Goal: Task Accomplishment & Management: Manage account settings

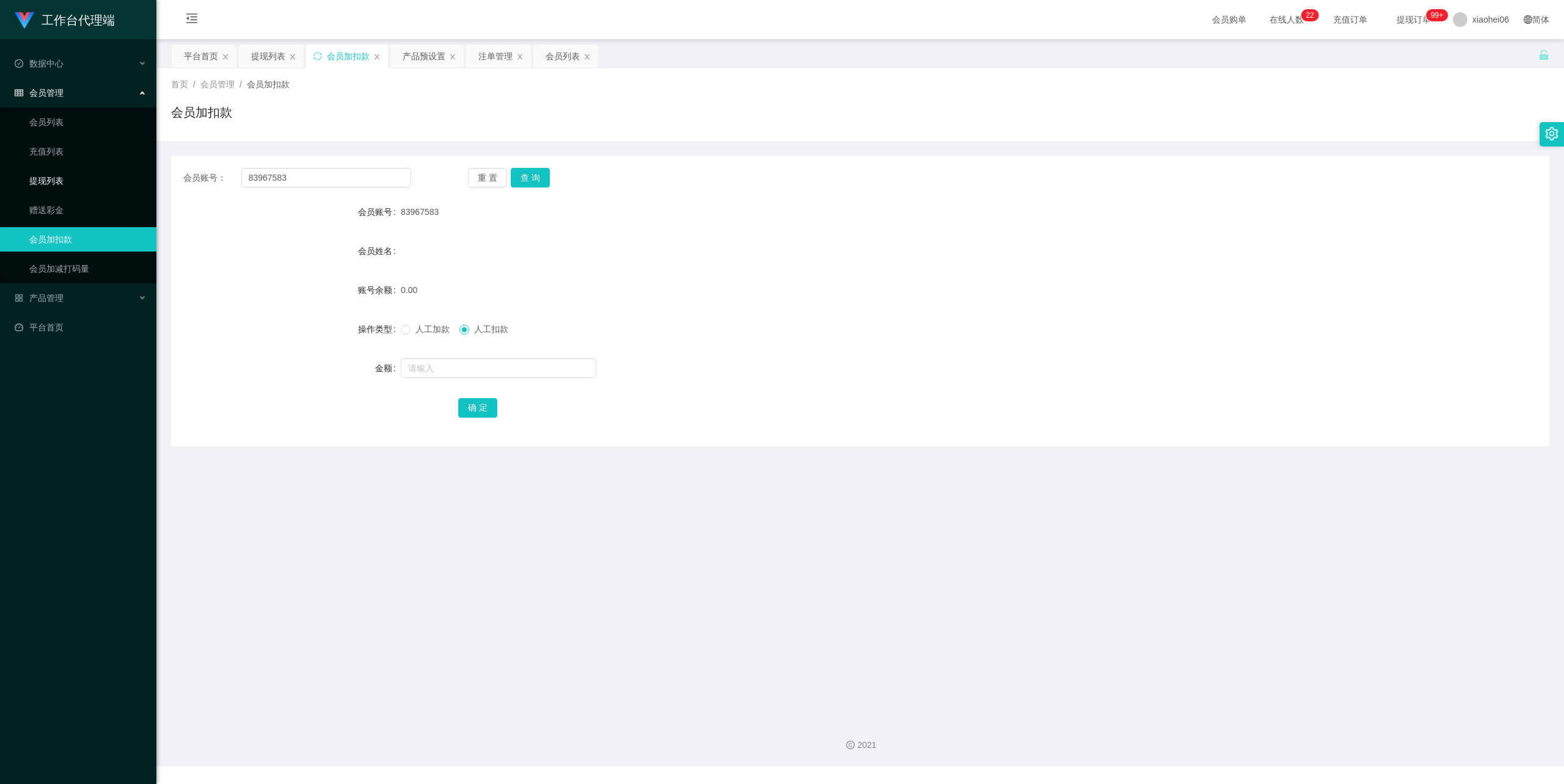
click at [86, 176] on section "工作台代理端 数据中心 会员管理 会员列表 充值列表 提现列表 赠送彩金 会员加扣款 会员加减打码量 产品管理 平台首页 保存配置 重置配置 整体风格设置 主…" at bounding box center [782, 383] width 1564 height 766
type input "[PERSON_NAME]"
click at [279, 49] on div "提现列表" at bounding box center [268, 56] width 34 height 23
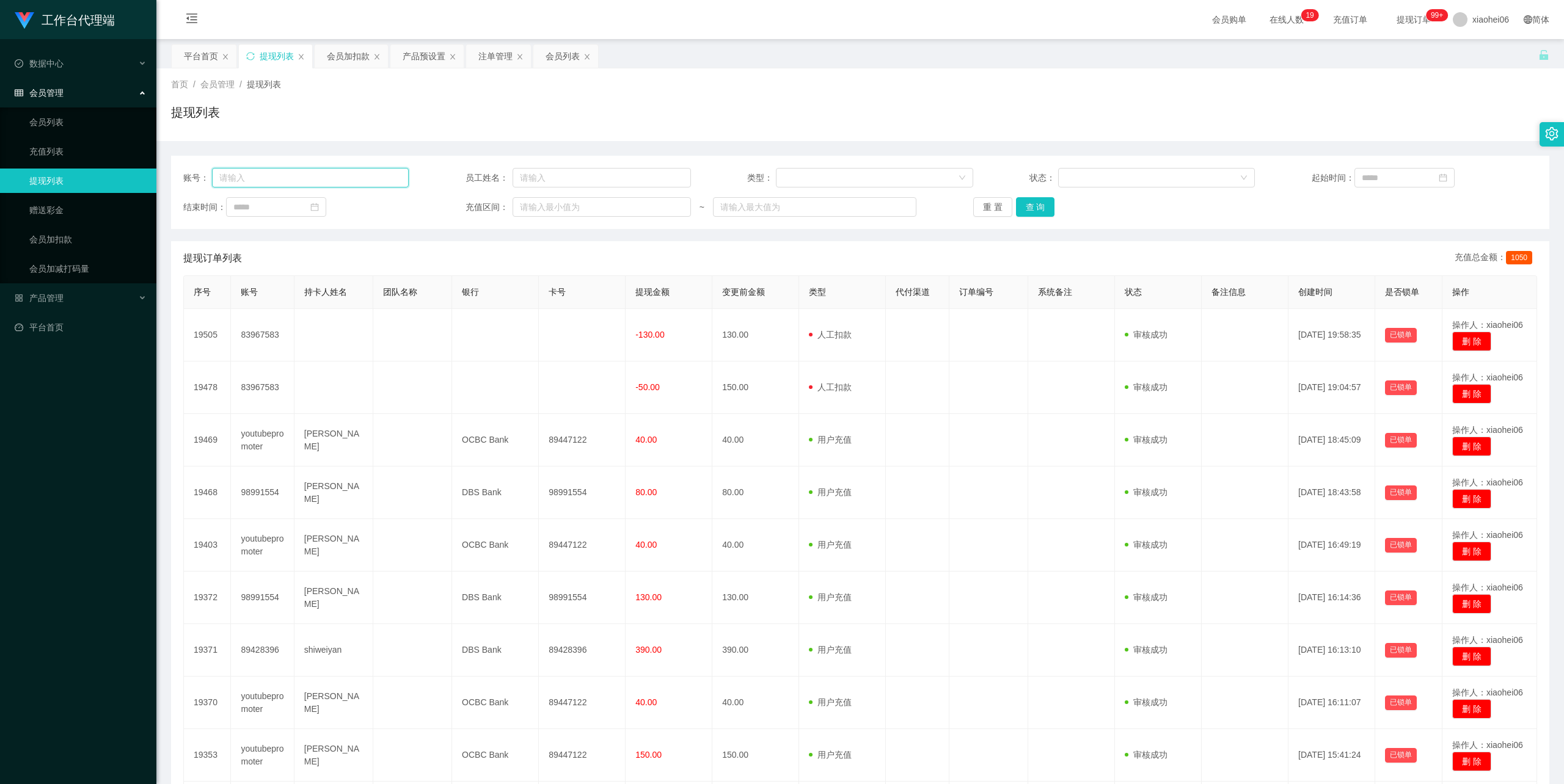
click at [285, 180] on input "text" at bounding box center [311, 178] width 198 height 20
paste input "[PERSON_NAME]"
type input "Rebecca00"
click at [1025, 204] on button "查 询" at bounding box center [1035, 207] width 39 height 20
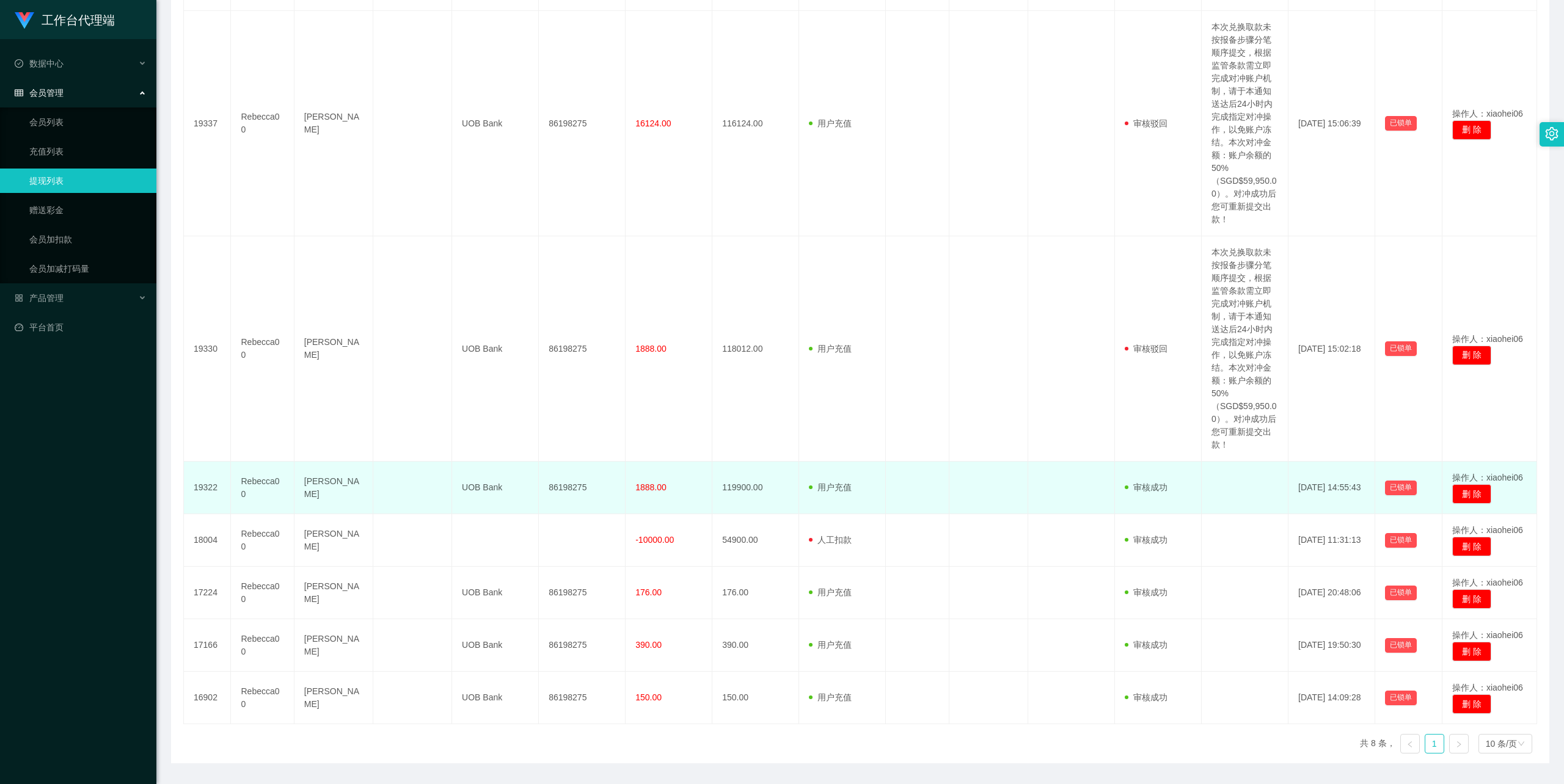
scroll to position [562, 0]
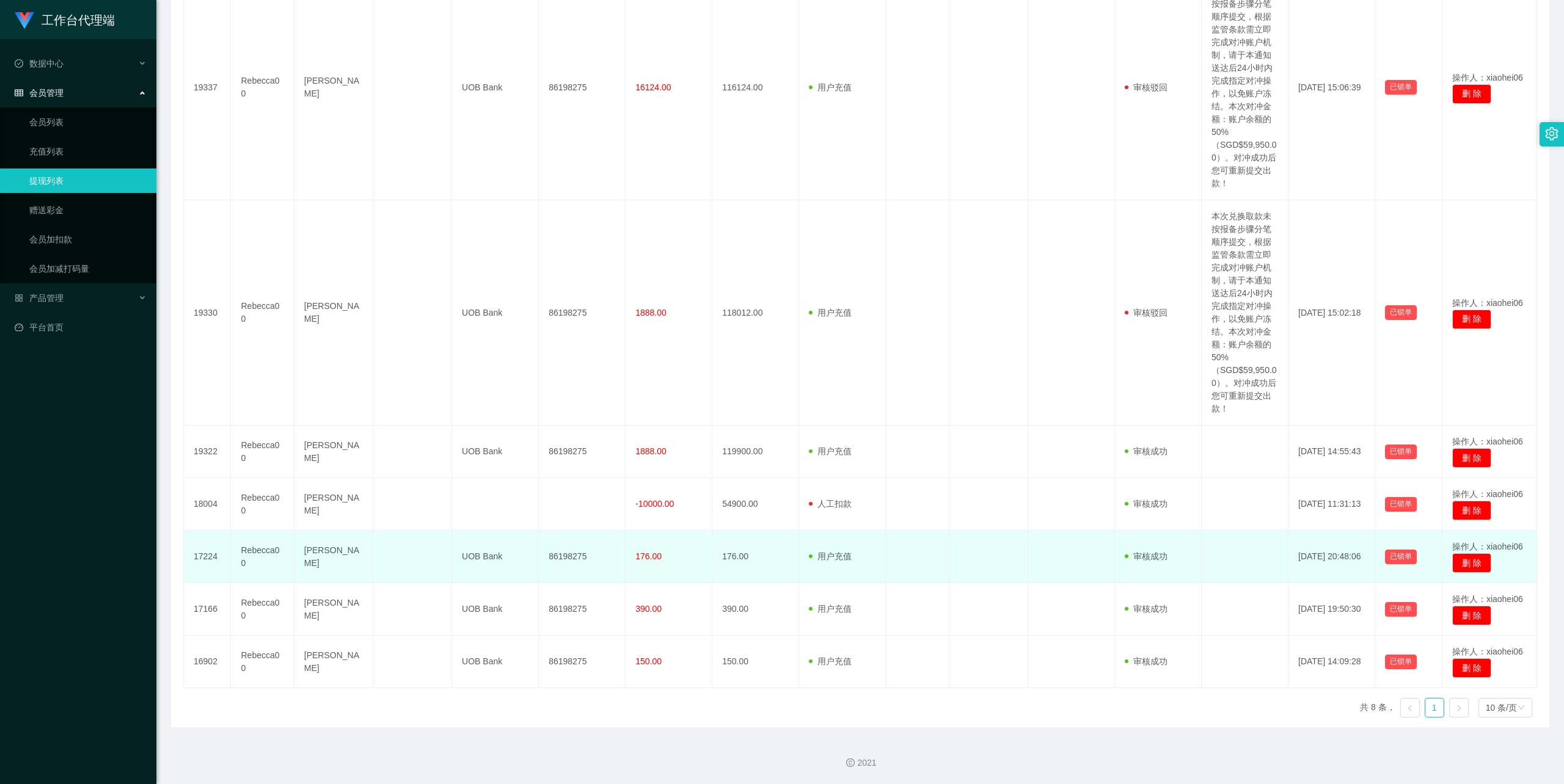
click at [330, 552] on td "[PERSON_NAME]" at bounding box center [334, 556] width 79 height 53
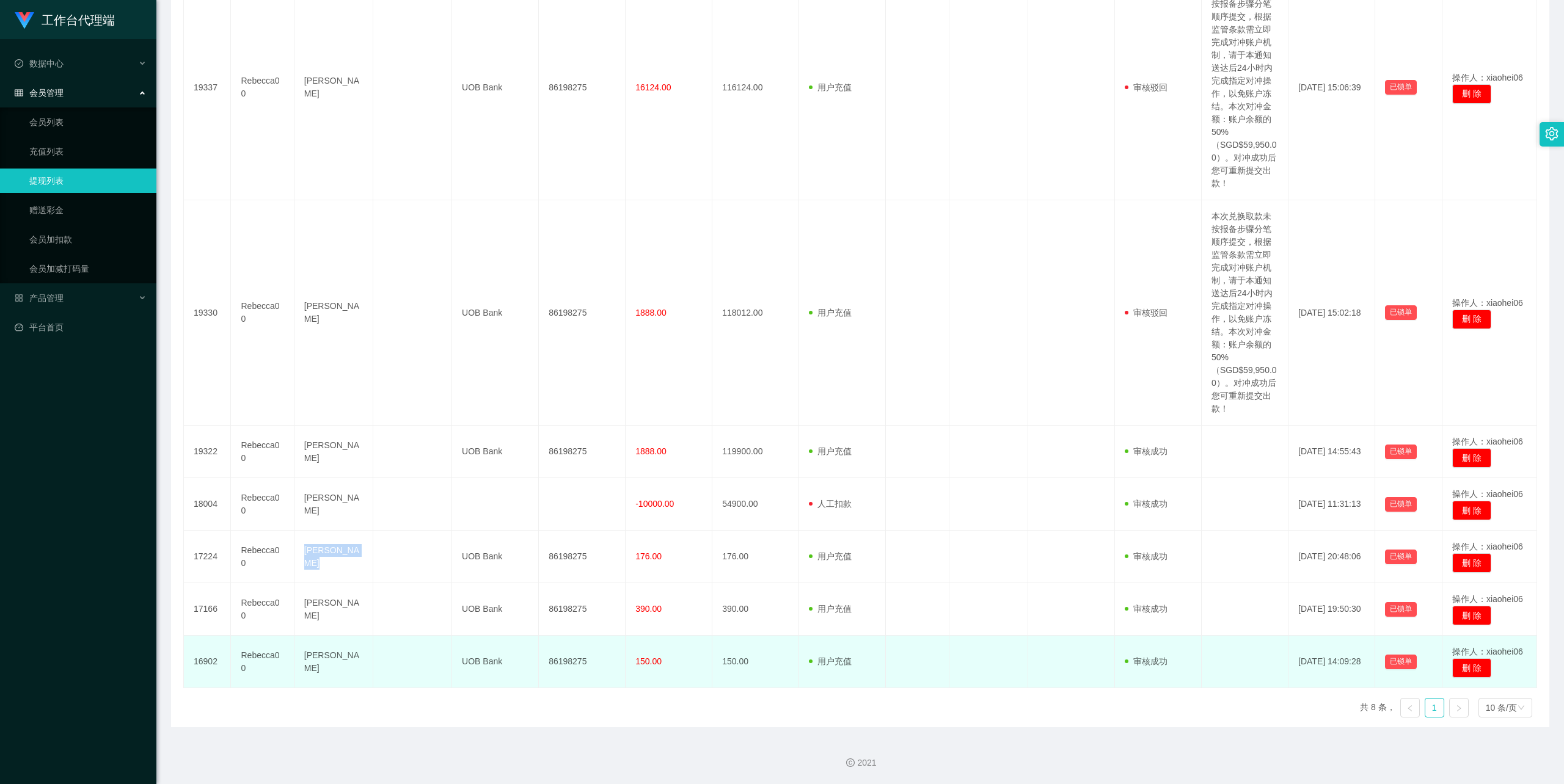
copy td "[PERSON_NAME]"
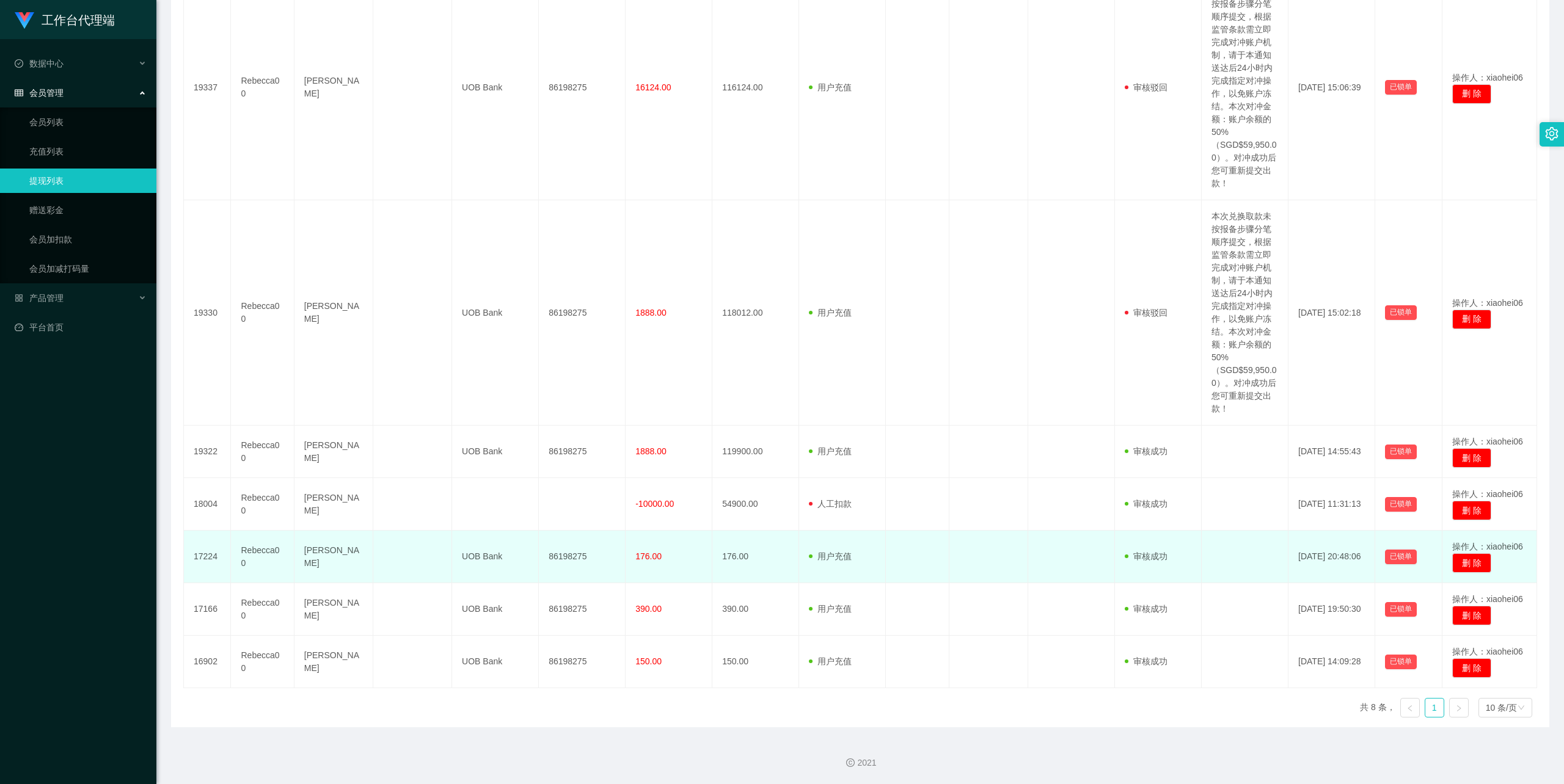
click at [555, 548] on td "86198275" at bounding box center [581, 556] width 86 height 53
click at [470, 555] on td "UOB Bank" at bounding box center [495, 556] width 86 height 53
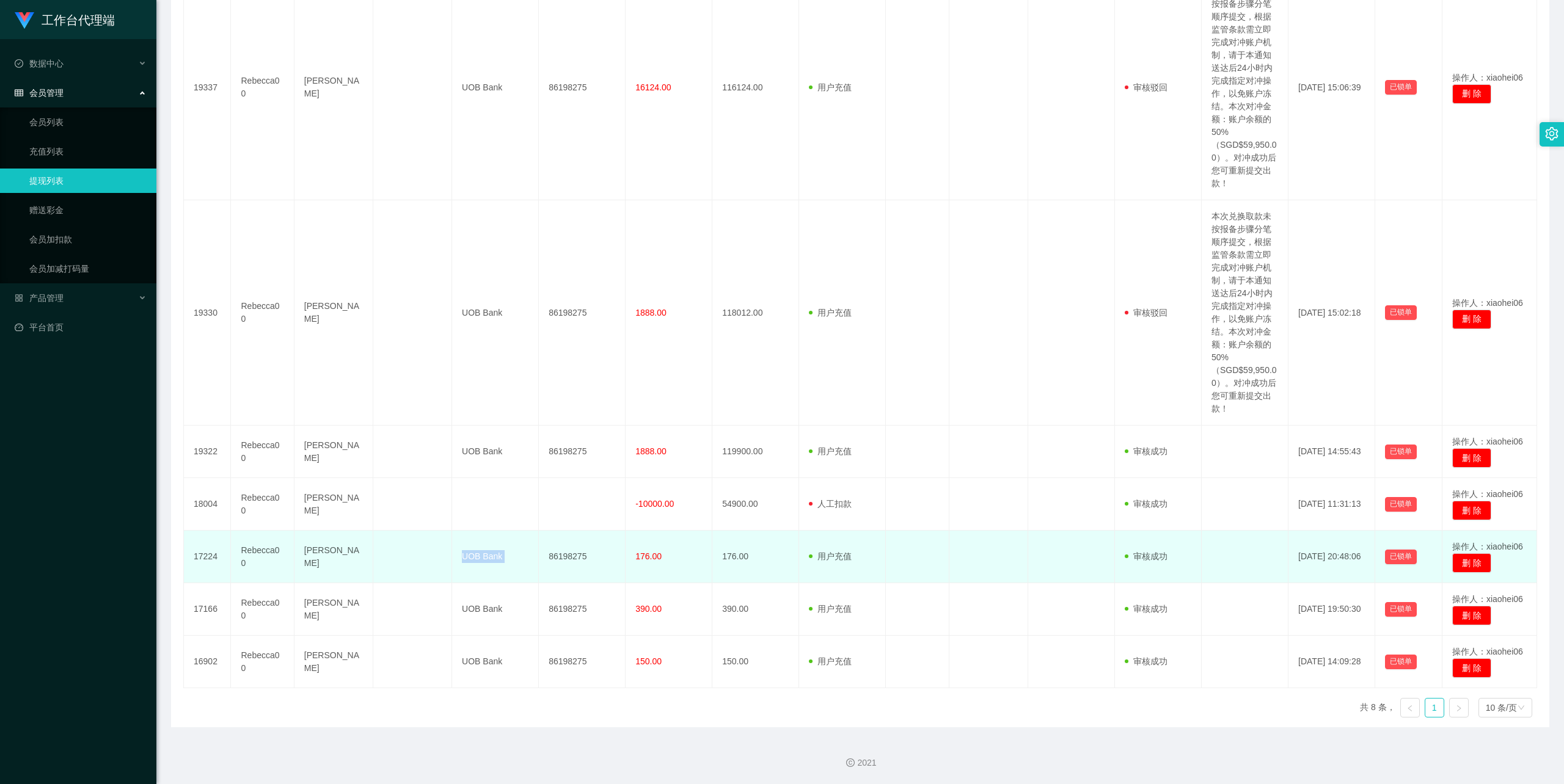
click at [470, 555] on td "UOB Bank" at bounding box center [495, 556] width 86 height 53
copy td "UOB Bank"
click at [580, 552] on td "86198275" at bounding box center [581, 556] width 86 height 53
copy td "86198275"
